Goal: Task Accomplishment & Management: Manage account settings

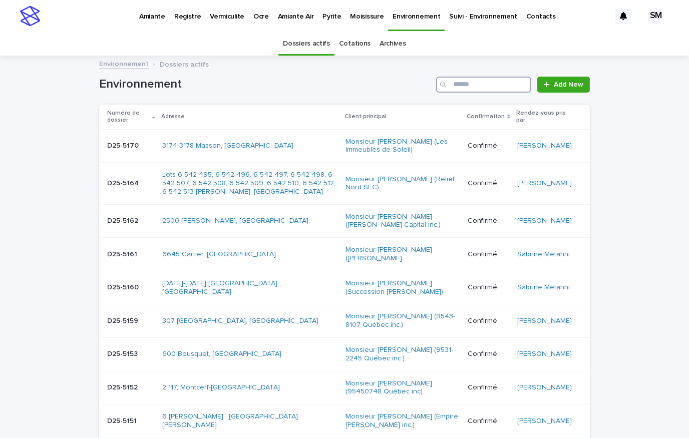
click at [470, 88] on input "Search" at bounding box center [483, 85] width 95 height 16
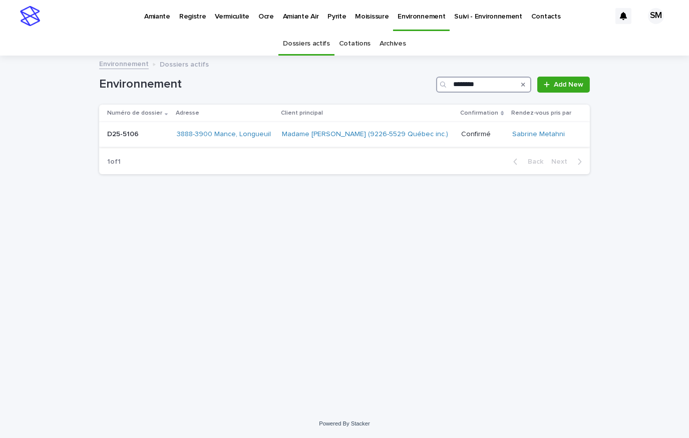
type input "********"
click at [127, 142] on div "D25-5106 D25-5106" at bounding box center [138, 134] width 62 height 17
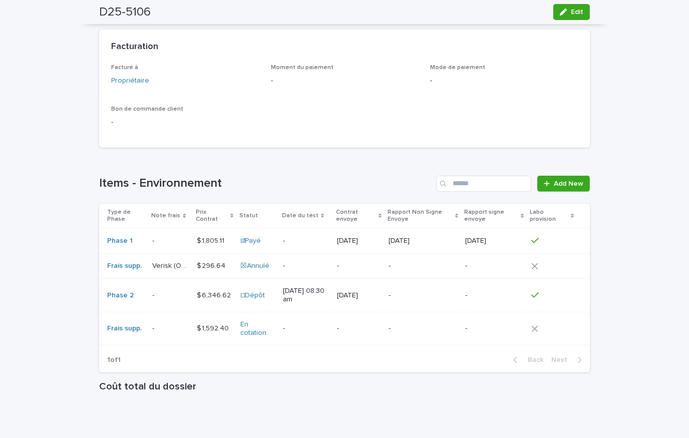
scroll to position [748, 0]
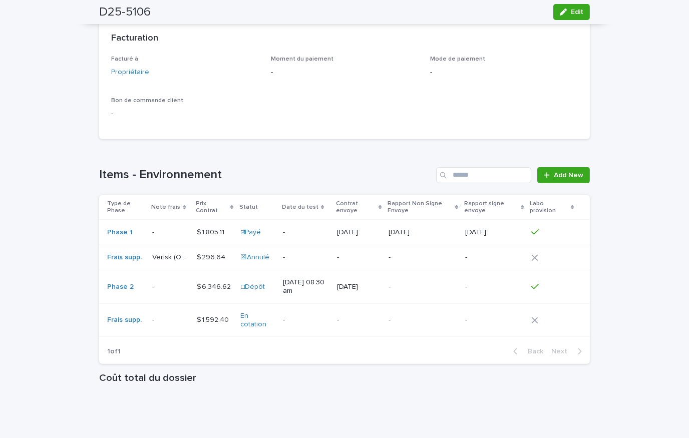
click at [159, 326] on div "- -" at bounding box center [170, 320] width 36 height 17
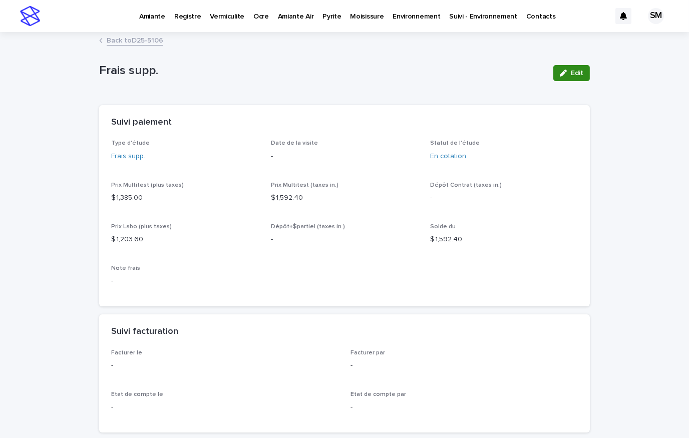
click at [572, 69] on button "Edit" at bounding box center [571, 73] width 37 height 16
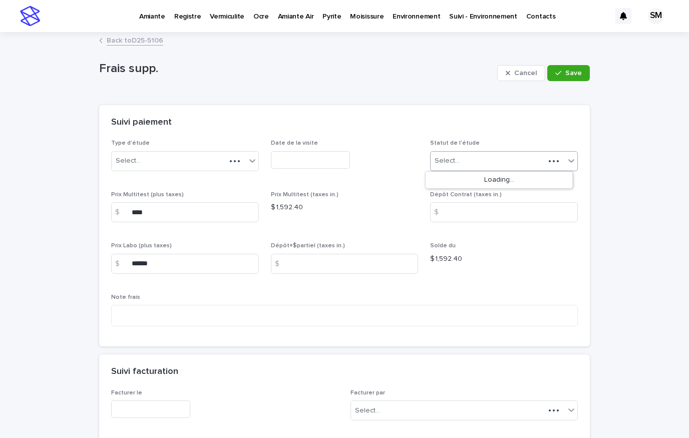
click at [566, 159] on icon at bounding box center [571, 161] width 10 height 10
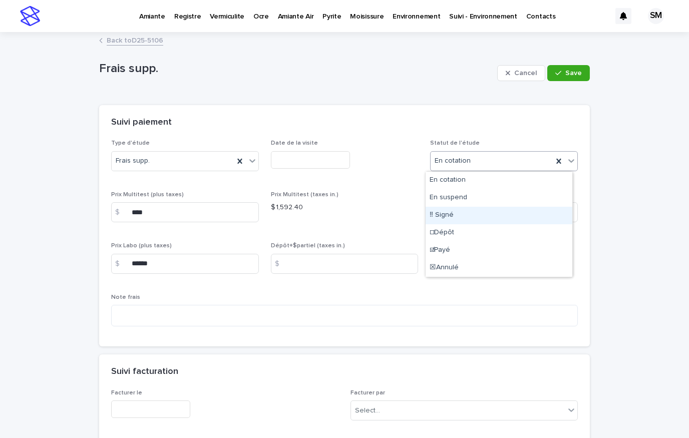
click at [470, 216] on div "‼ Signé" at bounding box center [498, 216] width 147 height 18
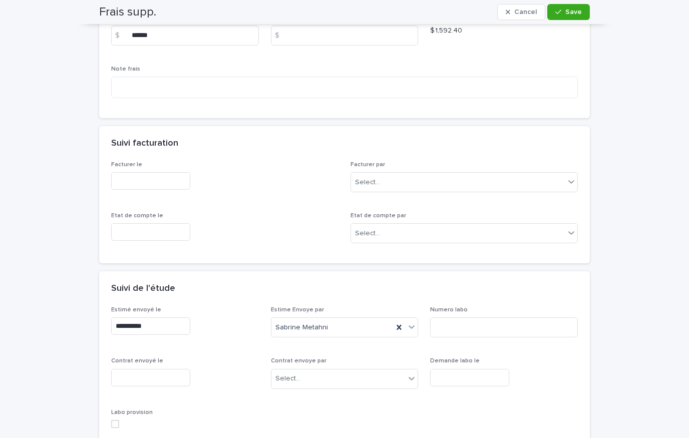
scroll to position [227, 0]
click at [464, 372] on input "text" at bounding box center [469, 379] width 79 height 18
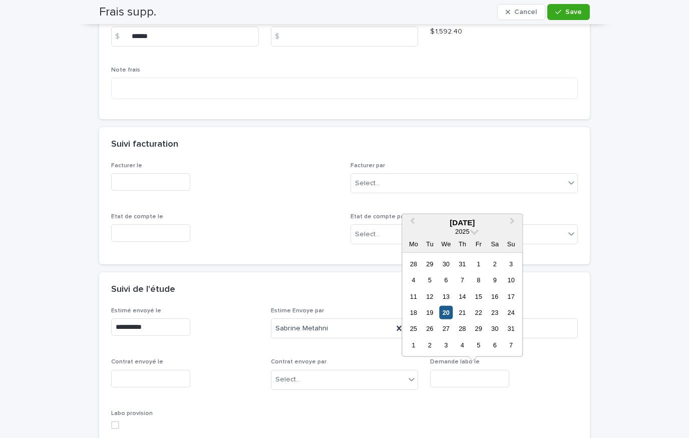
click at [443, 311] on div "20" at bounding box center [446, 313] width 14 height 14
type input "**********"
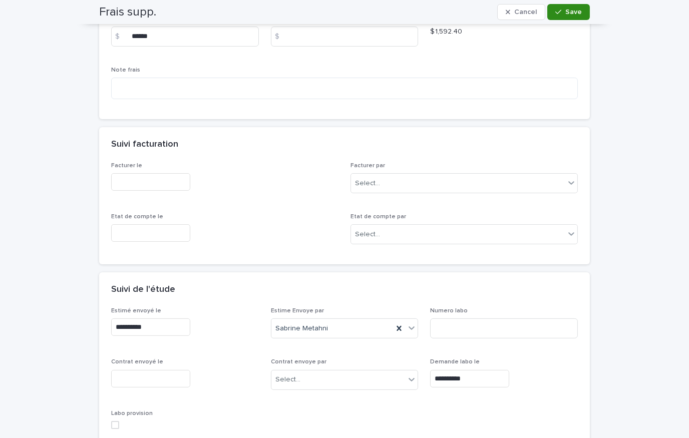
click at [555, 15] on icon "button" at bounding box center [558, 12] width 6 height 7
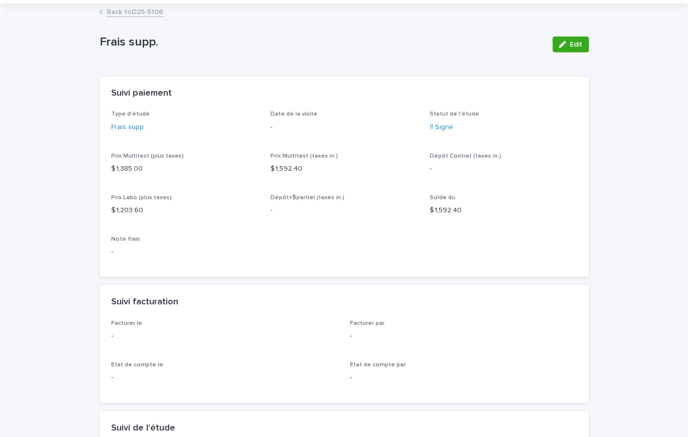
scroll to position [20, 0]
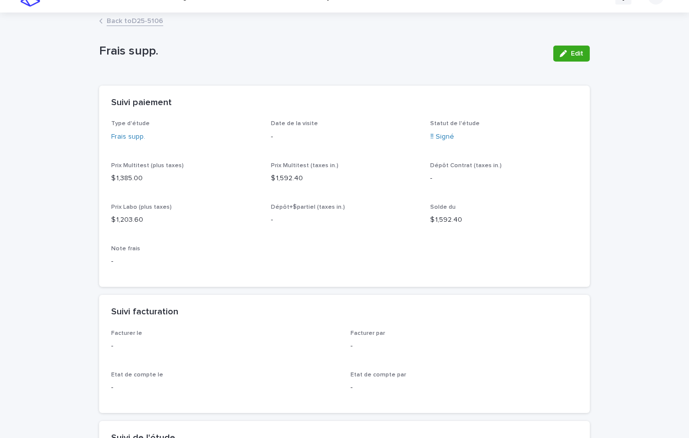
click at [636, 114] on div "Loading... Saving… Loading... Saving… Frais supp. Edit Frais supp. Edit Sorry, …" at bounding box center [344, 376] width 689 height 725
click at [564, 53] on div "button" at bounding box center [564, 53] width 11 height 7
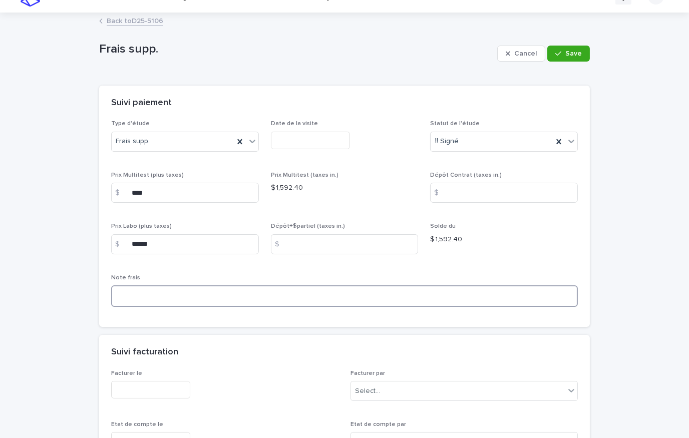
click at [140, 297] on textarea at bounding box center [344, 296] width 466 height 22
type textarea "**********"
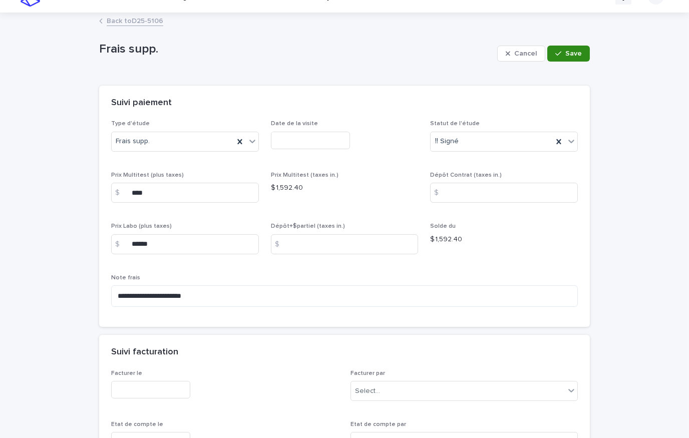
click at [565, 51] on span "Save" at bounding box center [573, 53] width 17 height 7
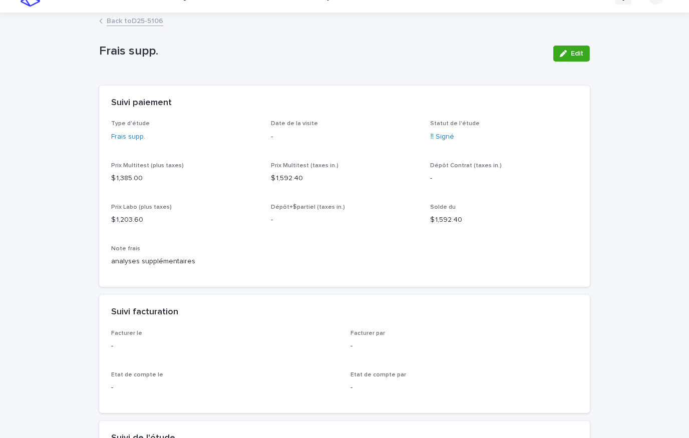
click at [647, 105] on div "Loading... Saving… Loading... Saving… Frais supp. Edit Frais supp. Edit Sorry, …" at bounding box center [344, 376] width 689 height 725
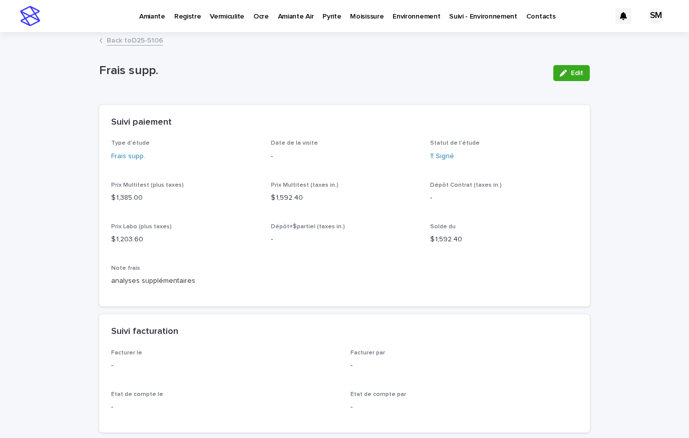
click at [138, 41] on link "Back to D25-5106" at bounding box center [135, 40] width 57 height 12
